Goal: Complete application form: Complete application form

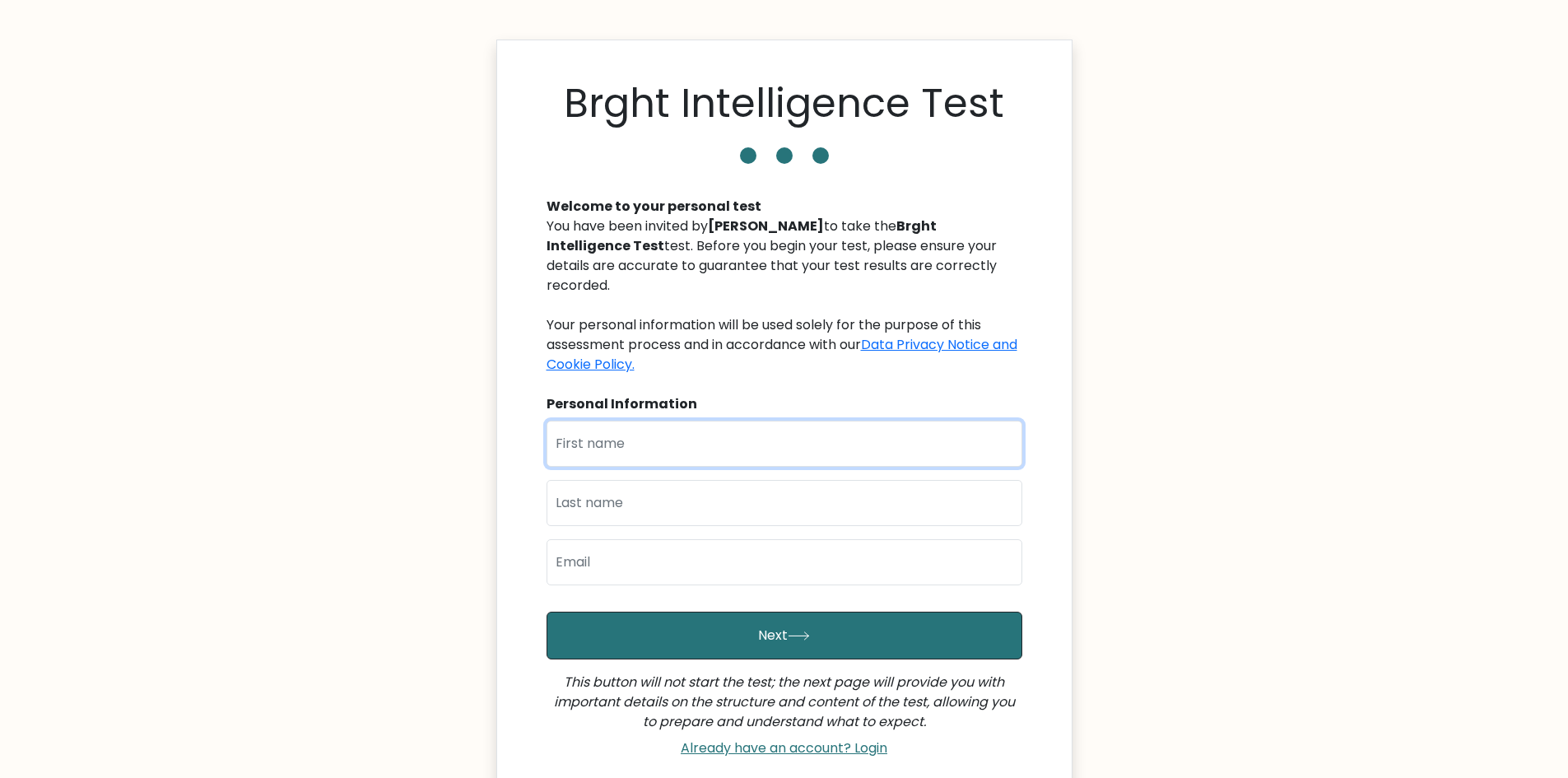
click at [635, 421] on input "text" at bounding box center [784, 443] width 475 height 46
type input "[PERSON_NAME]"
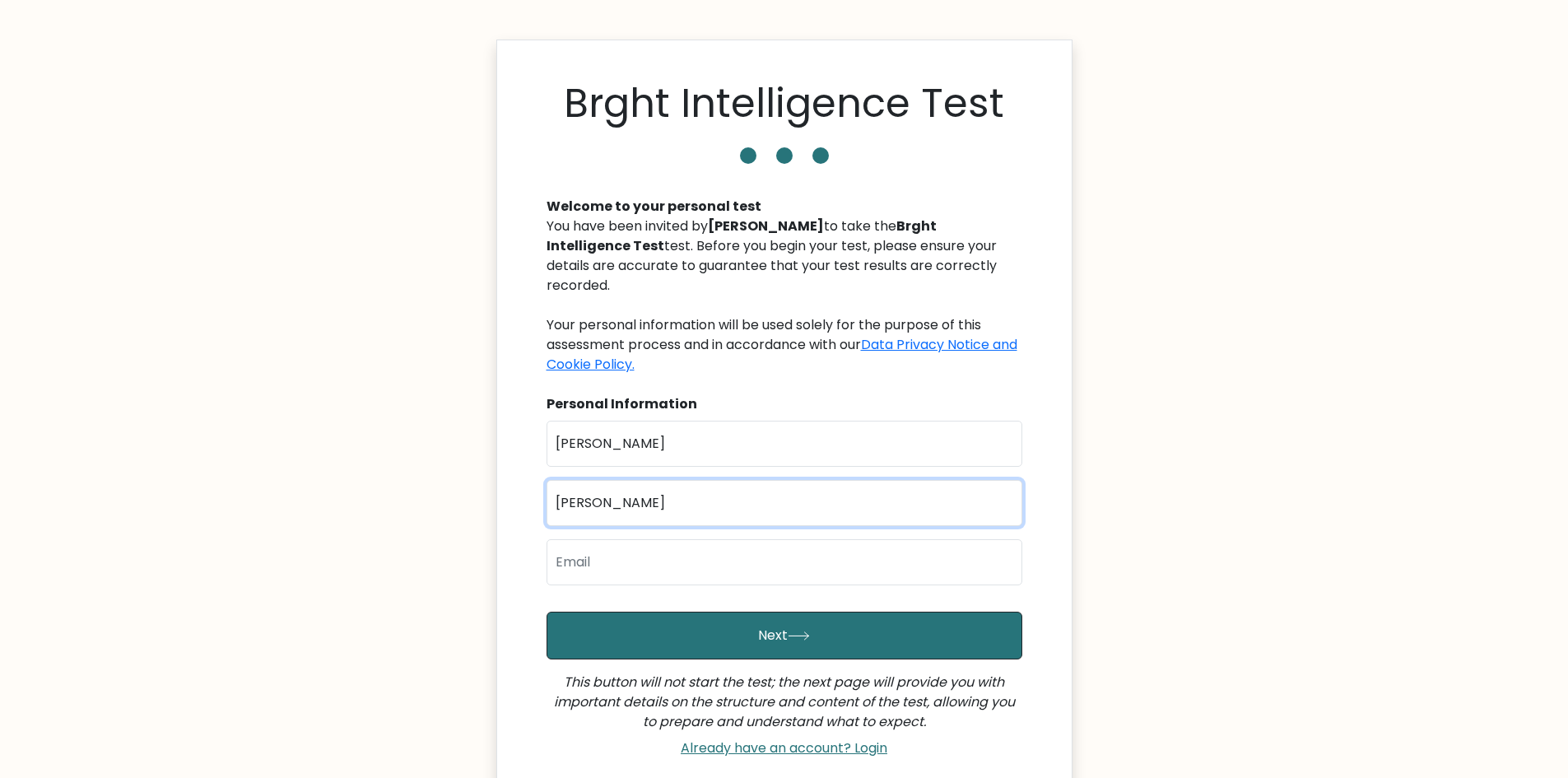
type input "Barrera"
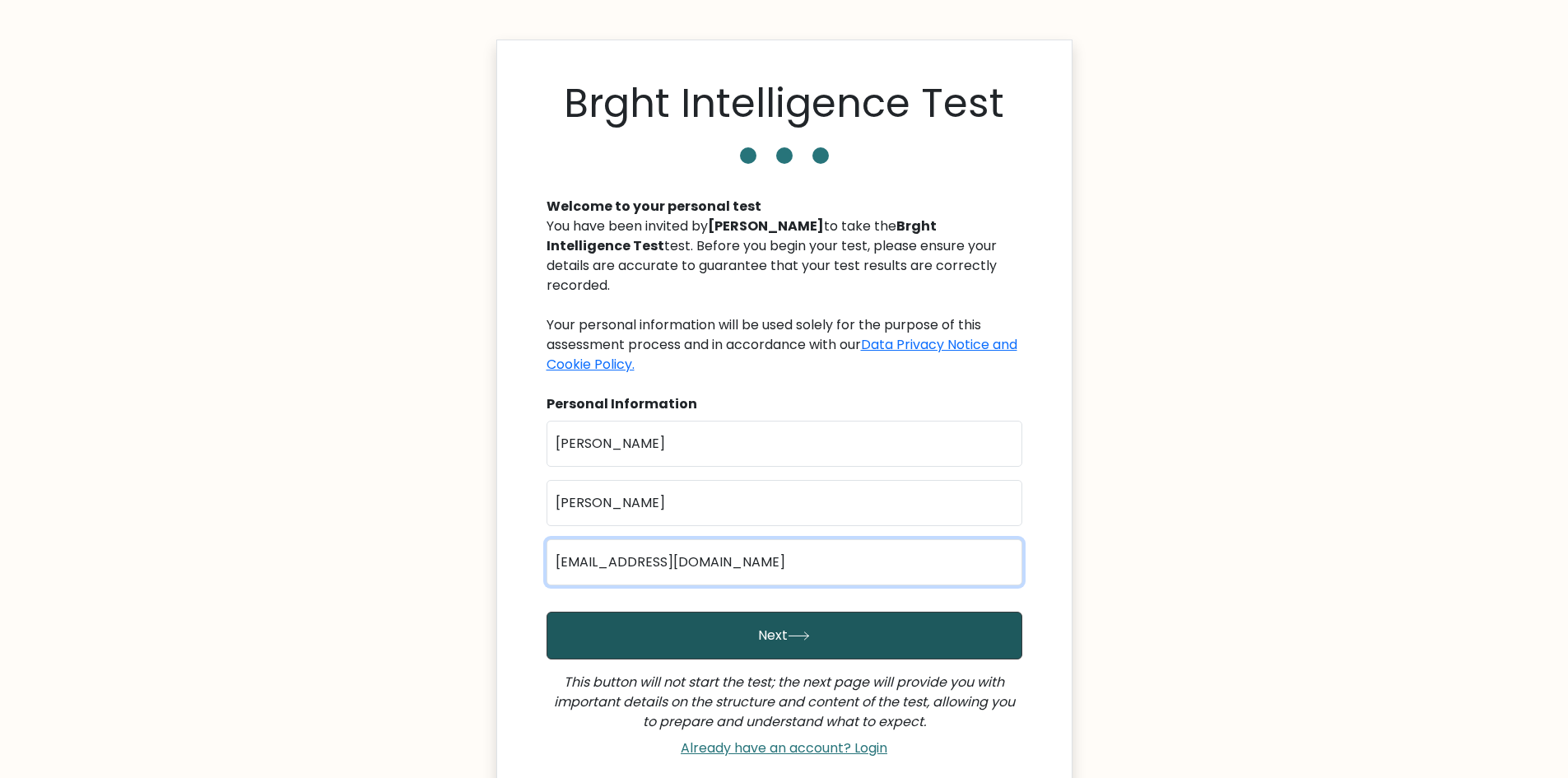
type input "jasillebannbarrera0@gmail.com"
click at [804, 612] on button "Next" at bounding box center [784, 636] width 475 height 47
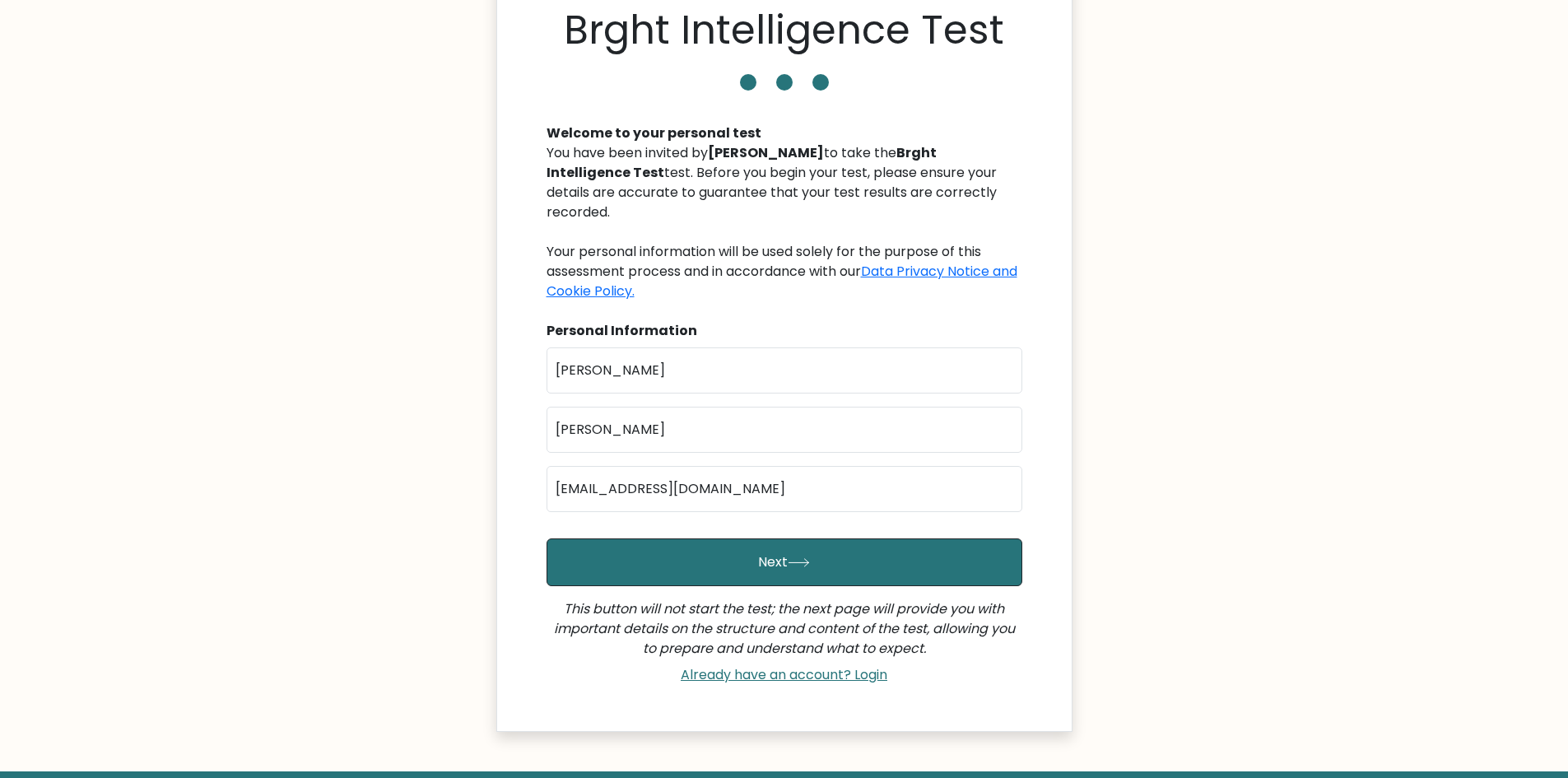
scroll to position [147, 0]
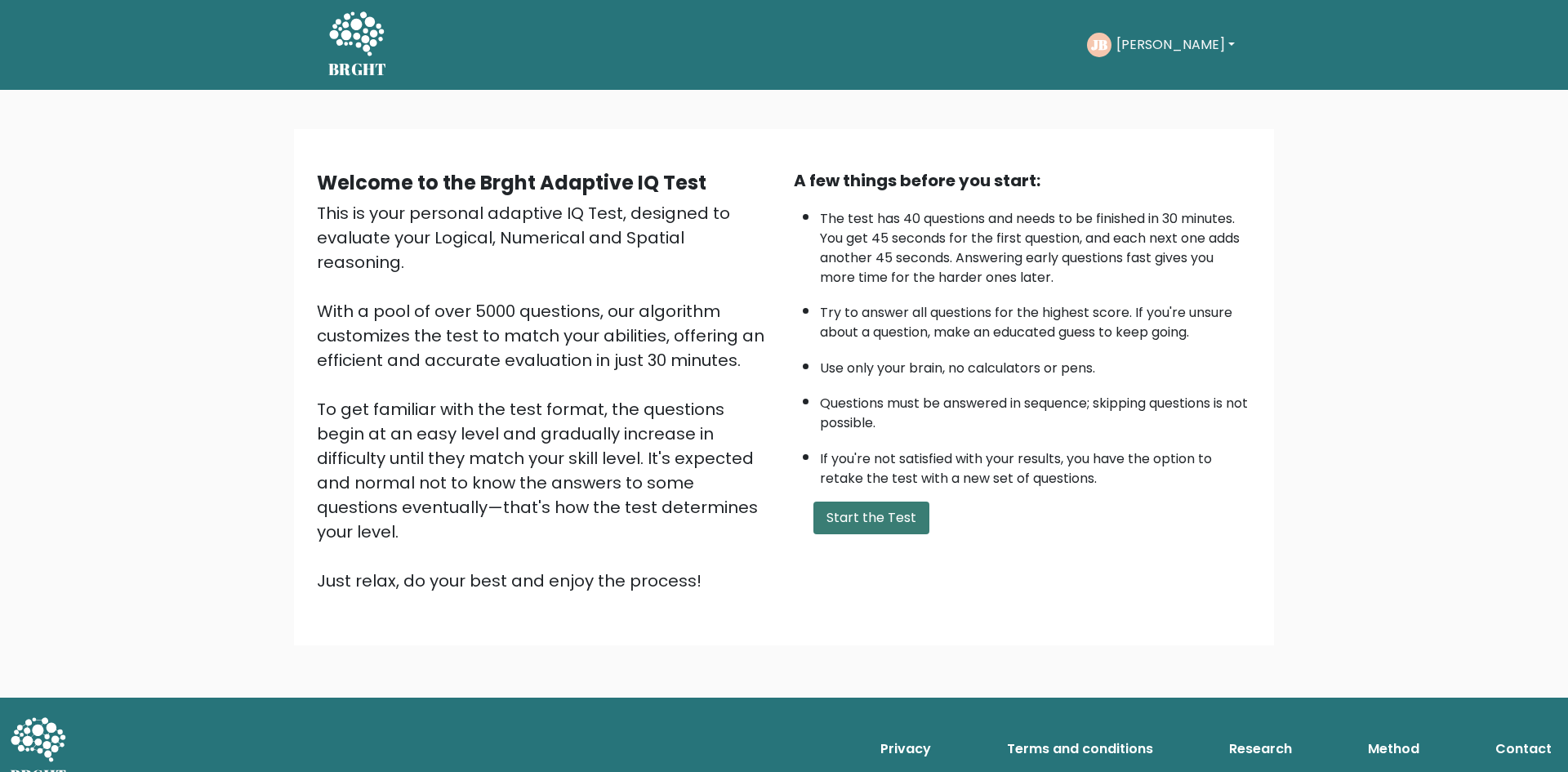
click at [874, 519] on button "Start the Test" at bounding box center [872, 518] width 116 height 33
